Goal: Register for event/course

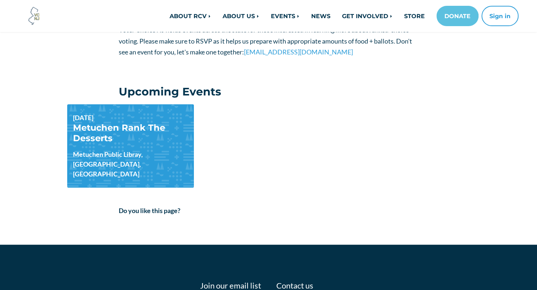
scroll to position [155, 0]
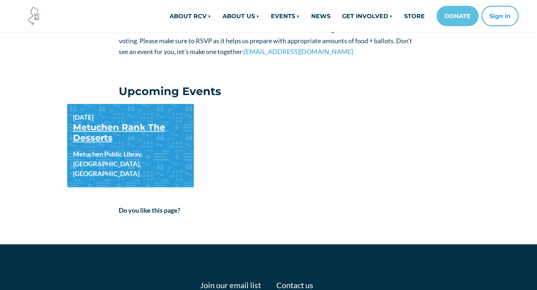
click at [99, 127] on link "Metuchen Rank The Desserts" at bounding box center [119, 132] width 92 height 21
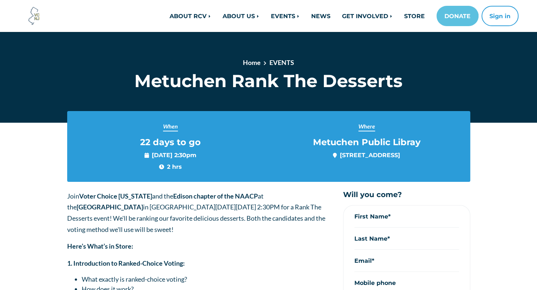
scroll to position [0, 0]
